Goal: Task Accomplishment & Management: Use online tool/utility

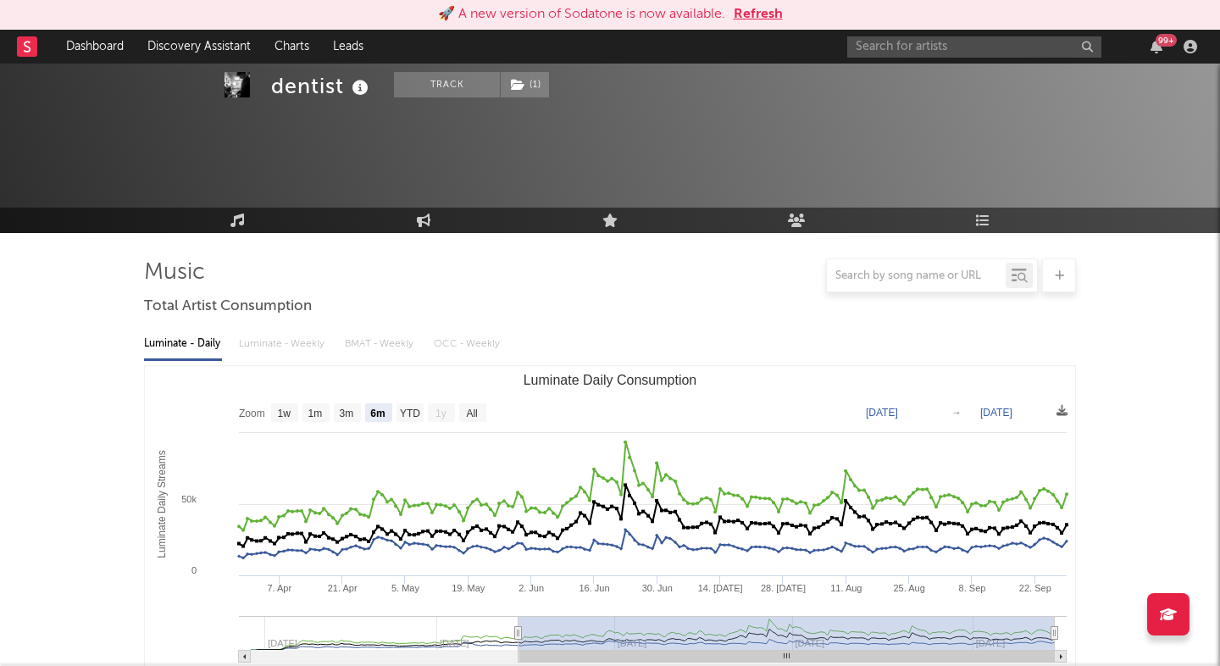
select select "6m"
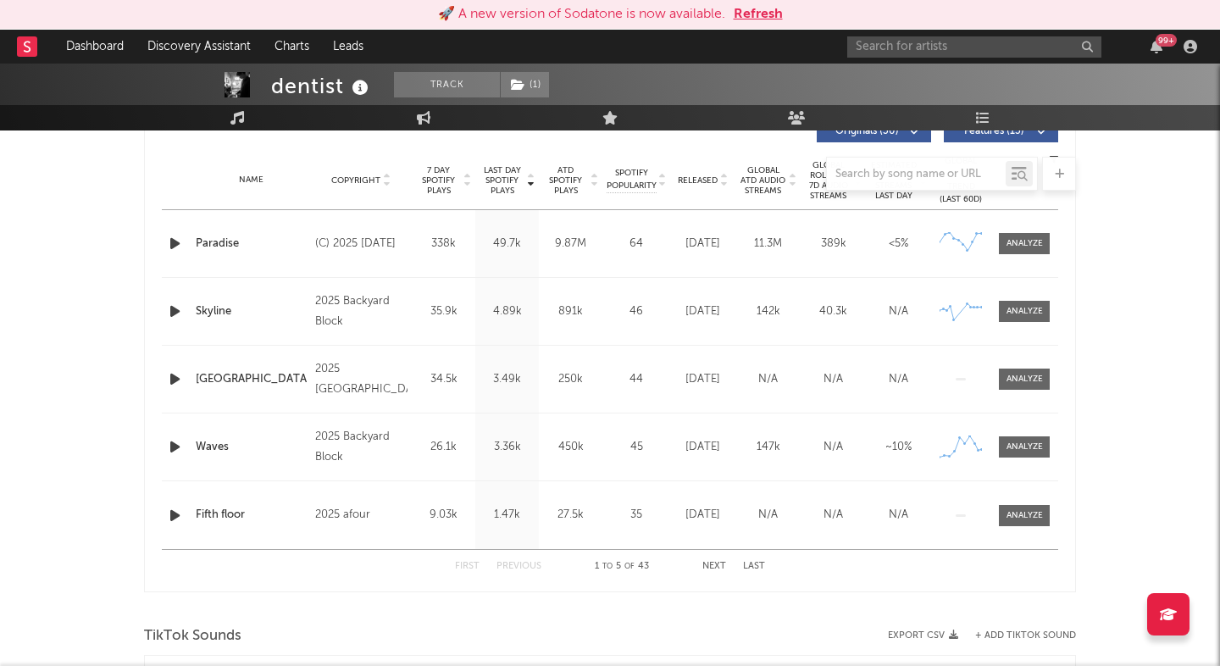
scroll to position [666, 0]
click at [908, 44] on input "text" at bounding box center [974, 46] width 254 height 21
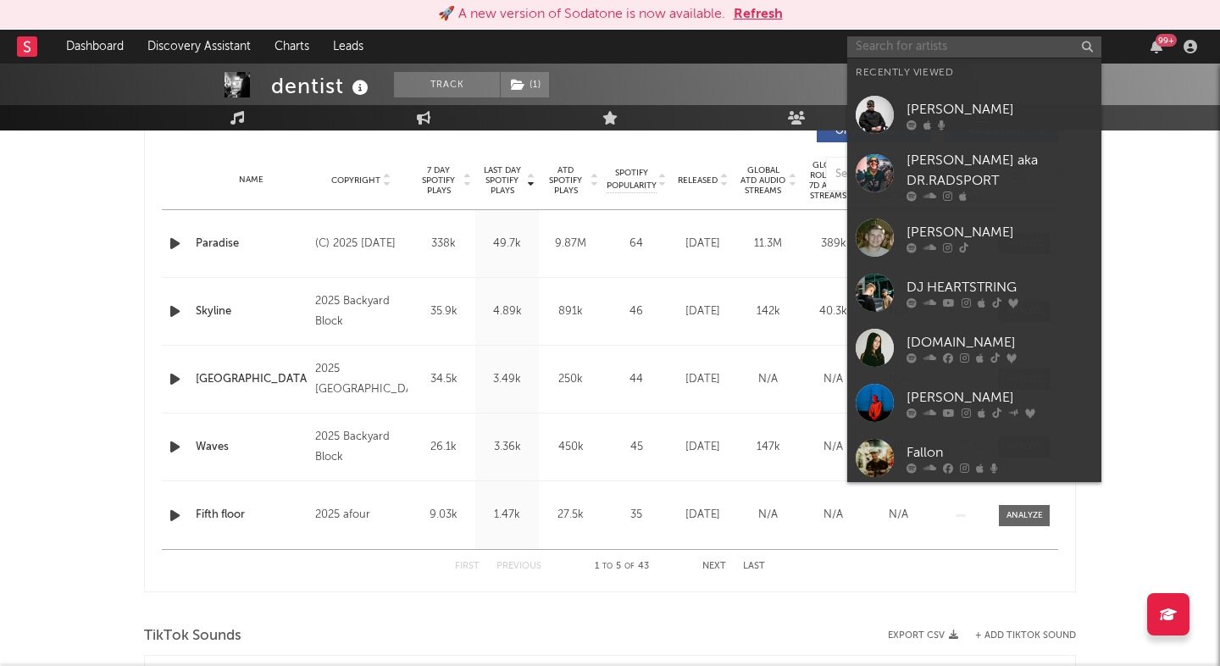
paste input "[URL][DOMAIN_NAME]"
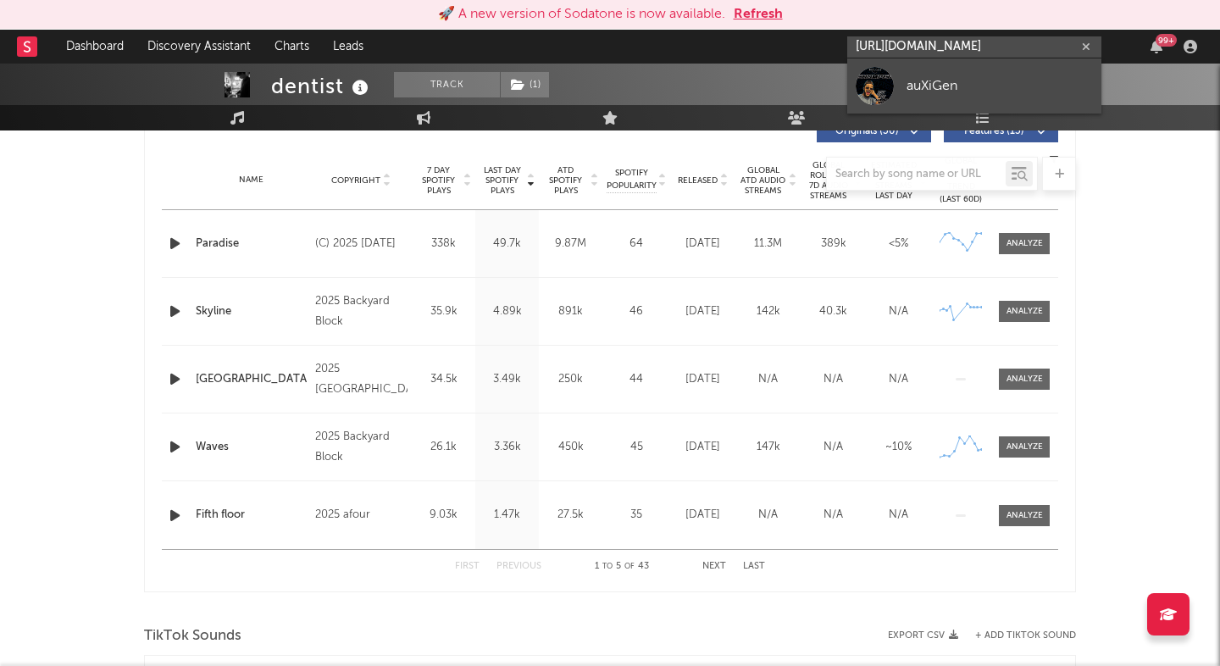
type input "[URL][DOMAIN_NAME]"
click at [914, 90] on div "auXiGen" at bounding box center [1000, 85] width 186 height 20
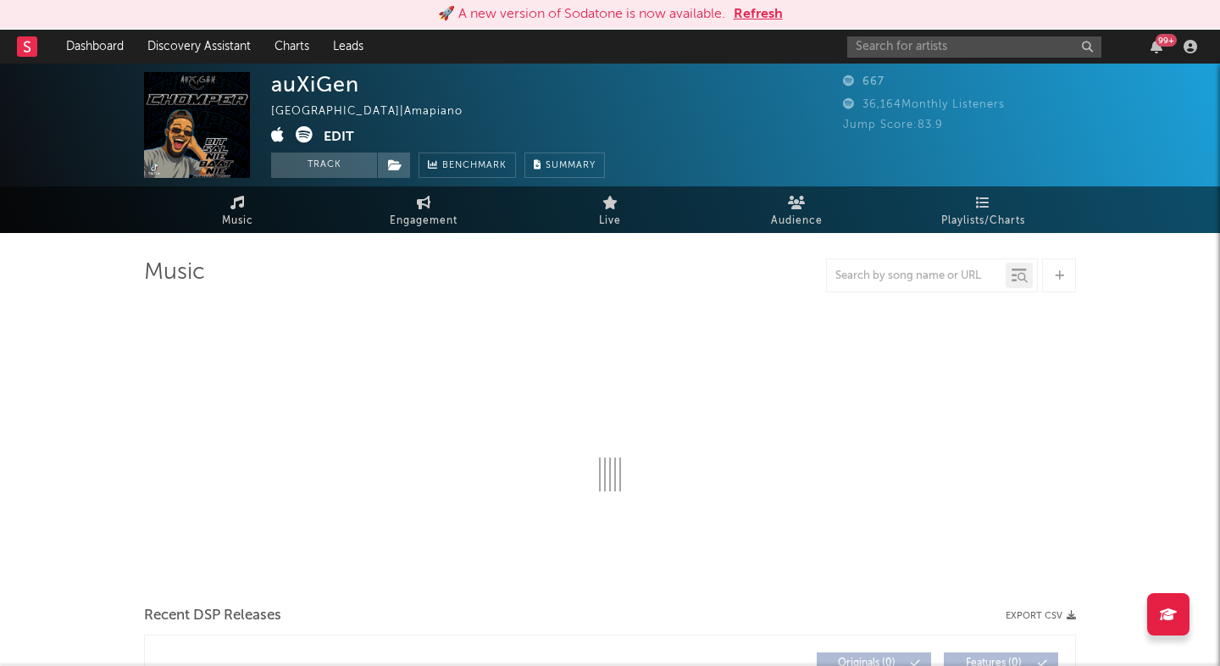
select select "1w"
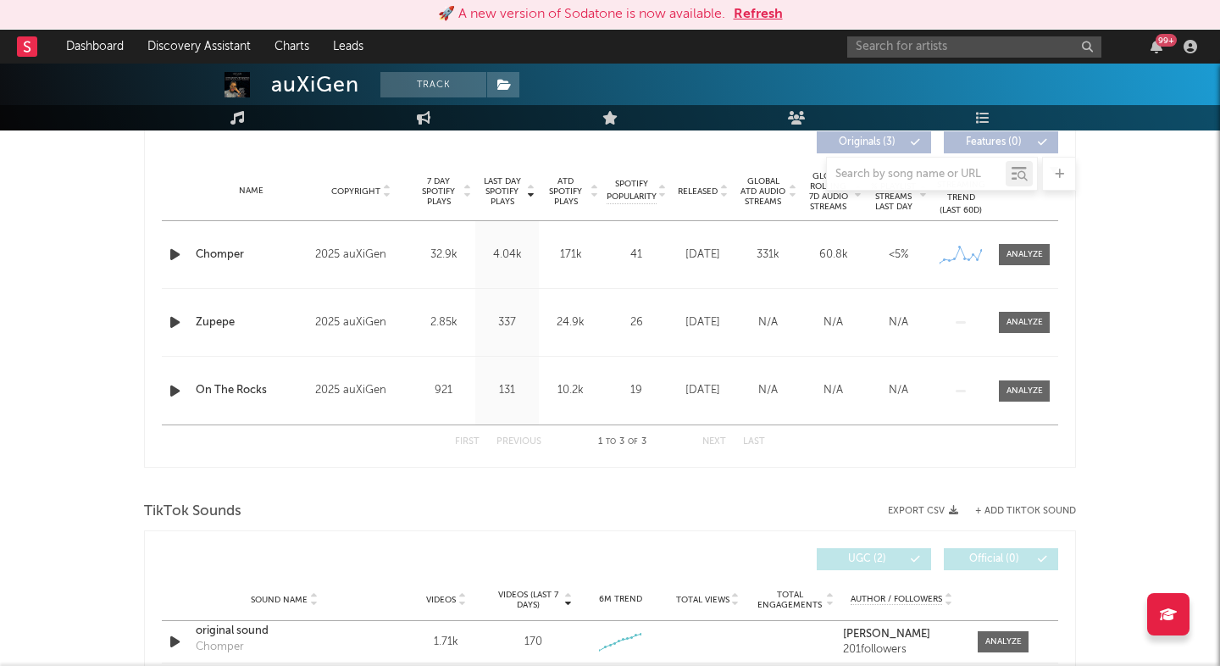
scroll to position [653, 0]
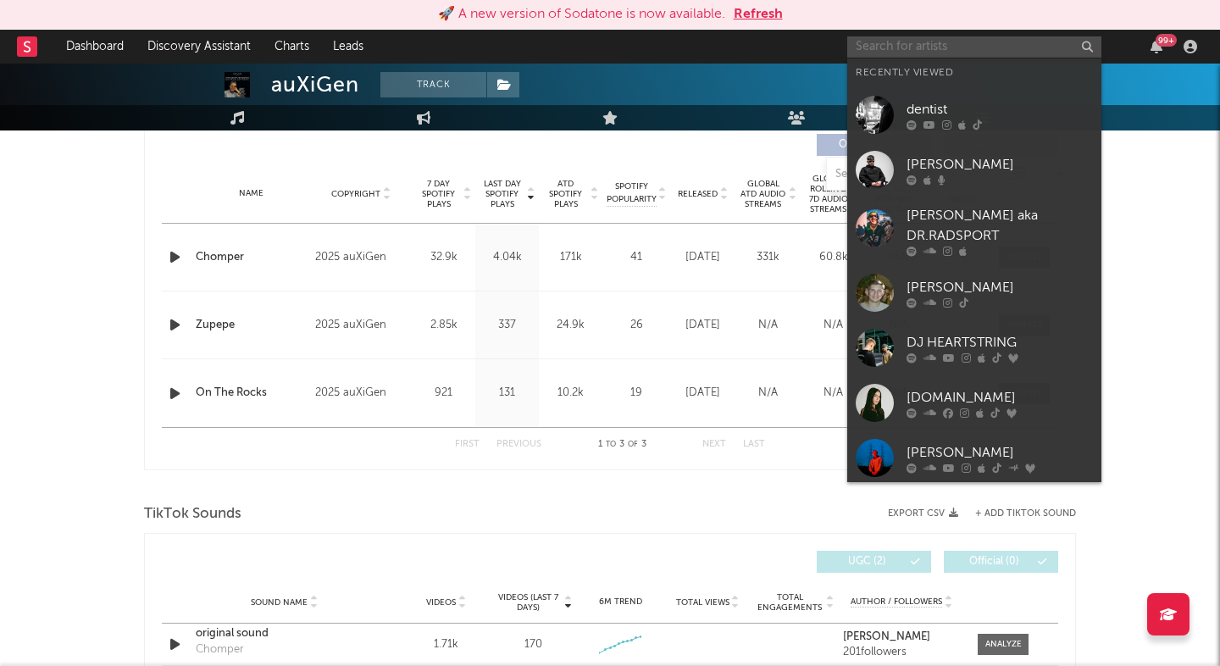
click at [895, 46] on input "text" at bounding box center [974, 46] width 254 height 21
paste input "[URL][DOMAIN_NAME]"
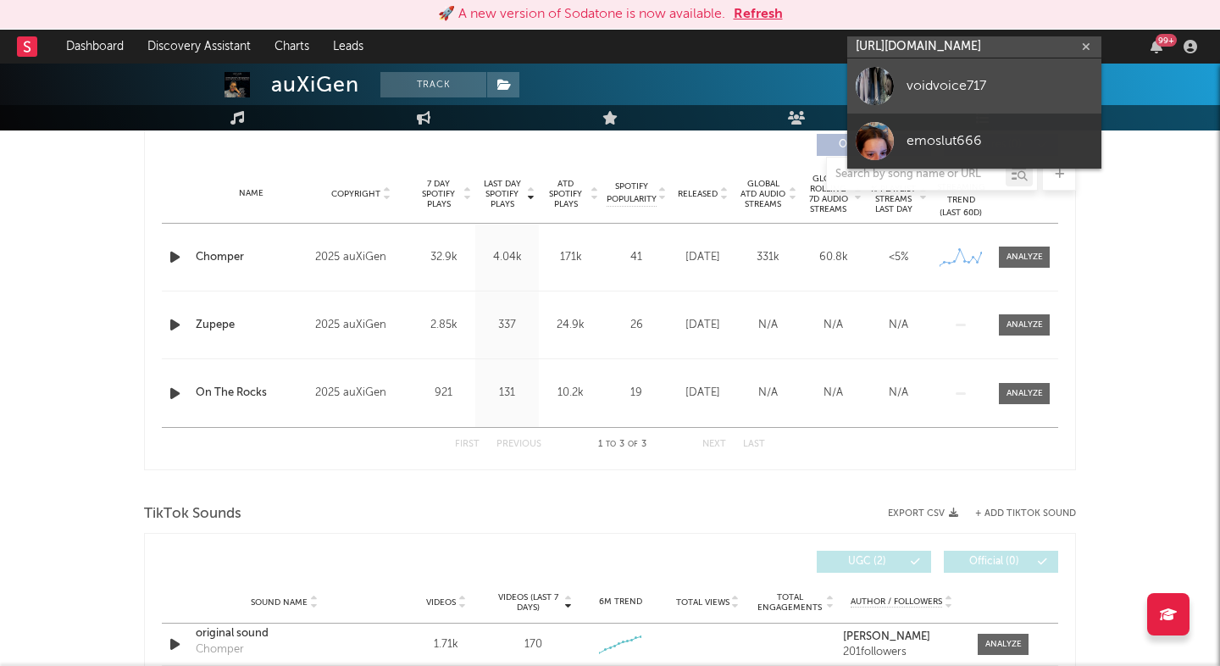
type input "[URL][DOMAIN_NAME]"
click at [967, 70] on link "voidvoice717" at bounding box center [974, 85] width 254 height 55
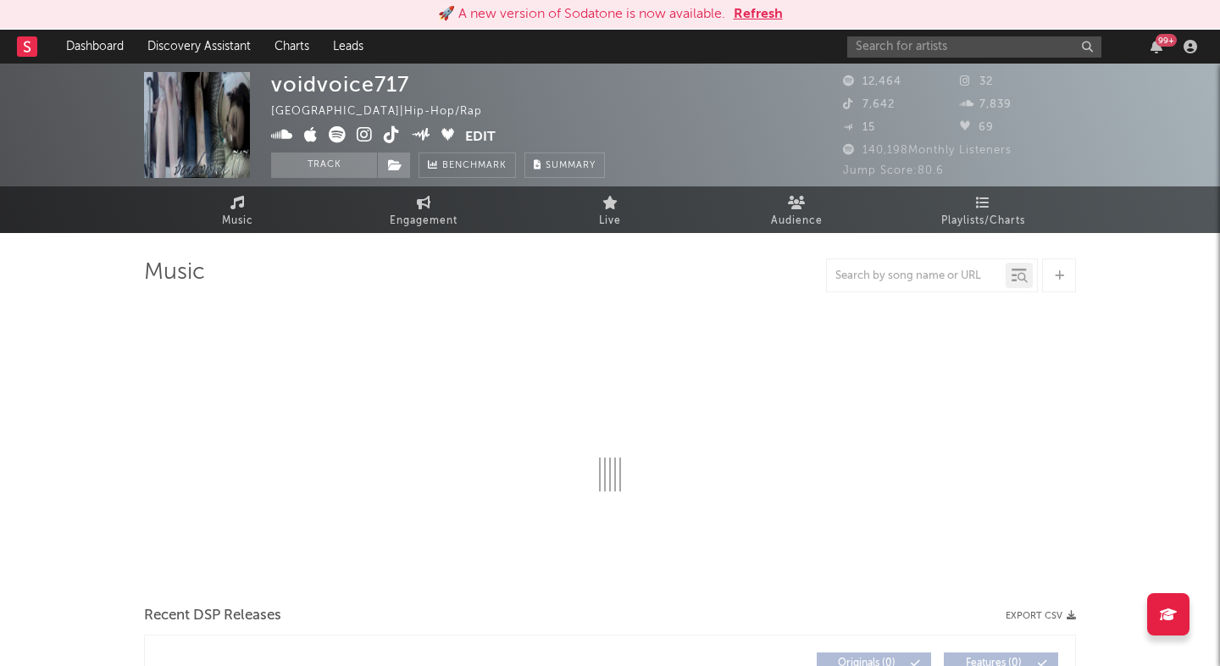
select select "6m"
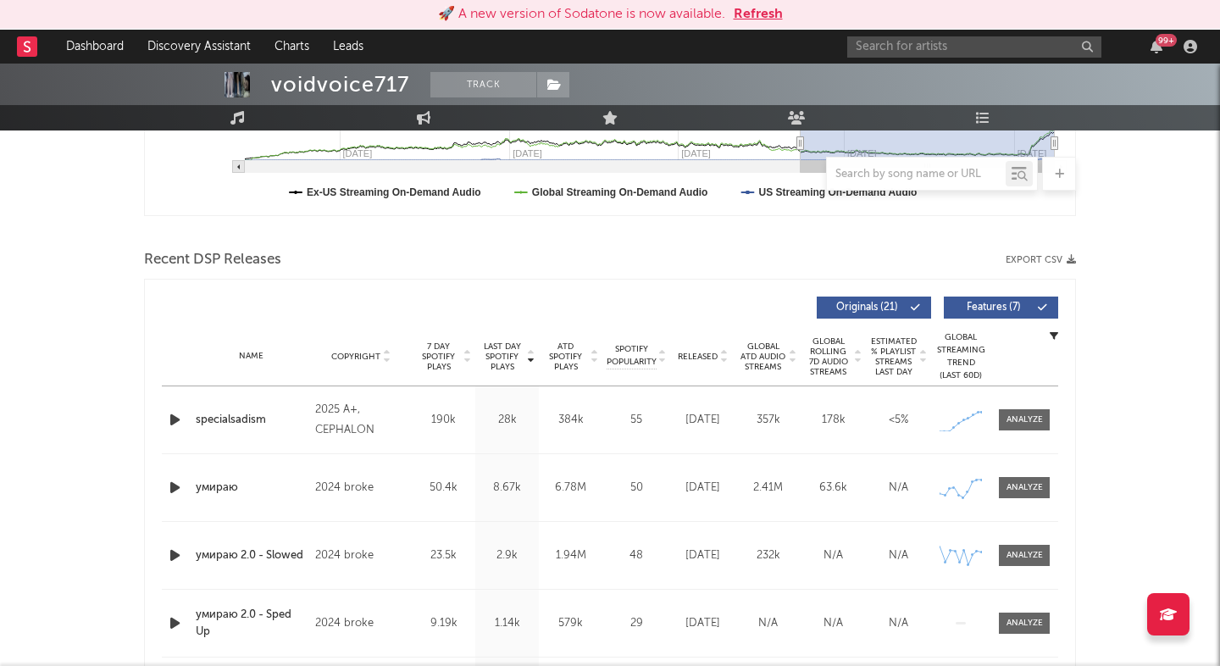
scroll to position [493, 0]
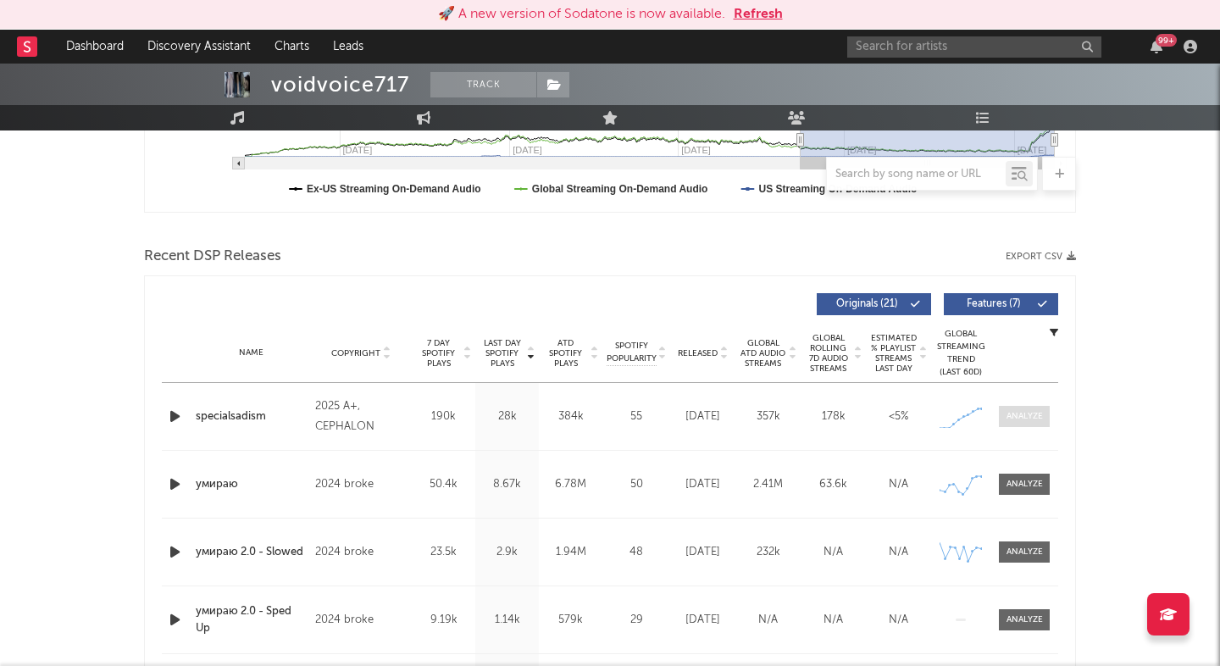
click at [1028, 414] on div at bounding box center [1025, 416] width 36 height 13
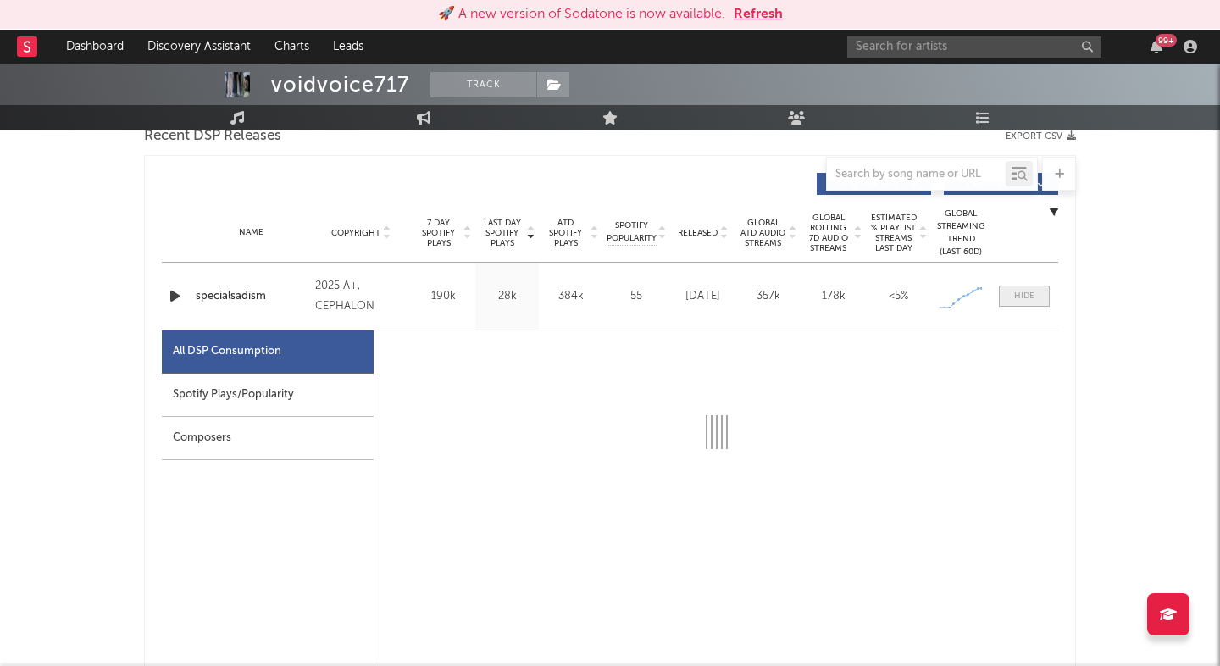
select select "1w"
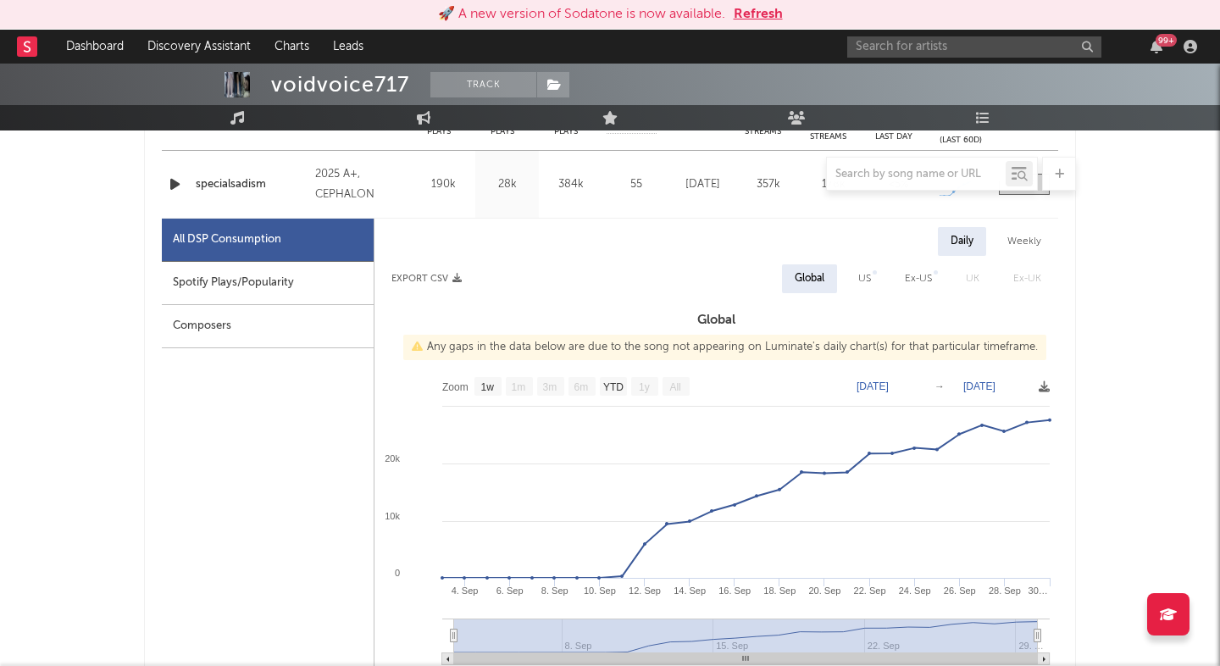
scroll to position [0, 0]
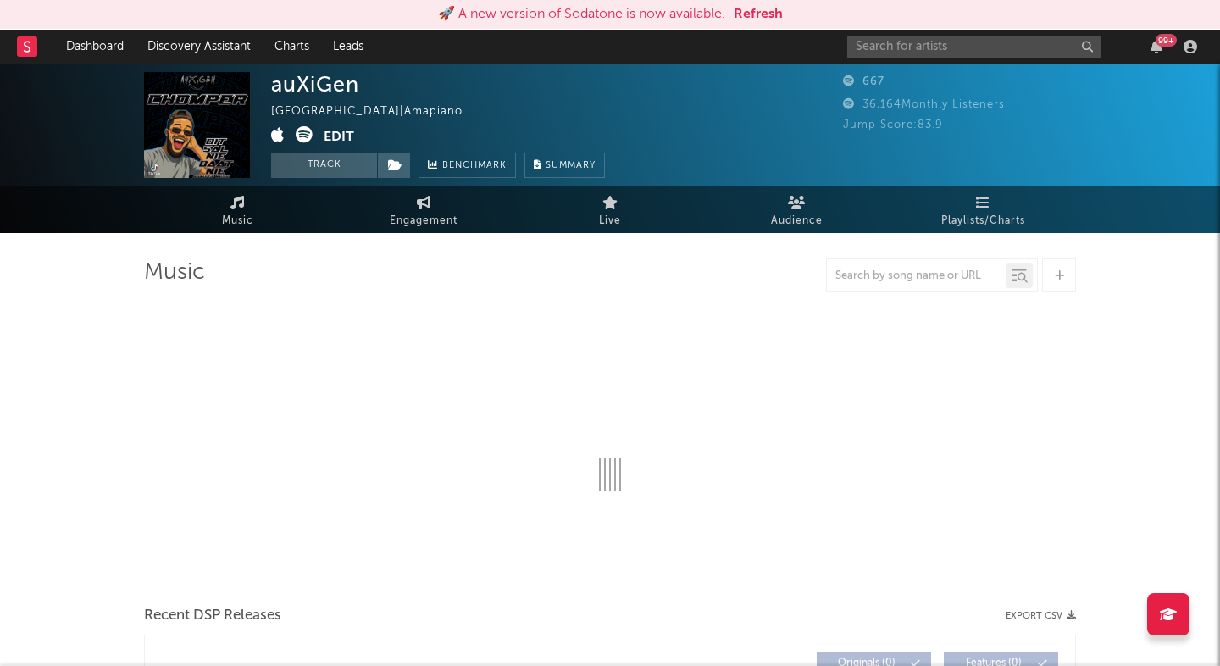
select select "1w"
